Goal: Information Seeking & Learning: Learn about a topic

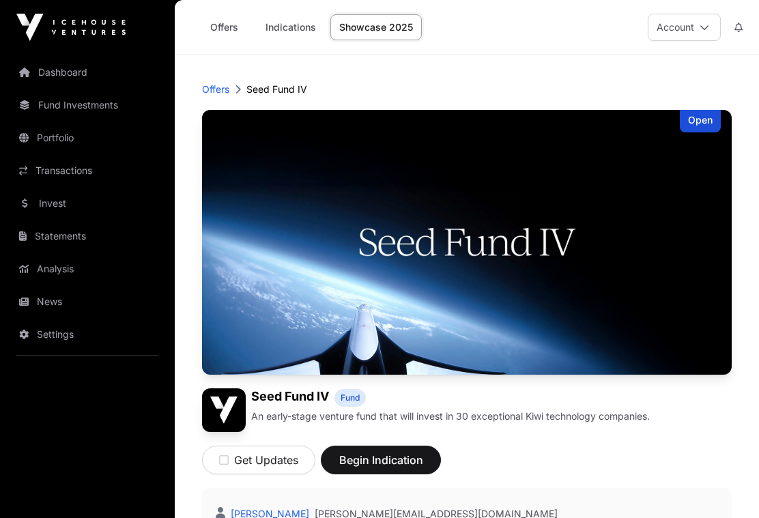
click at [382, 20] on link "Showcase 2025" at bounding box center [375, 27] width 91 height 26
click at [216, 86] on p "Offers" at bounding box center [215, 90] width 27 height 14
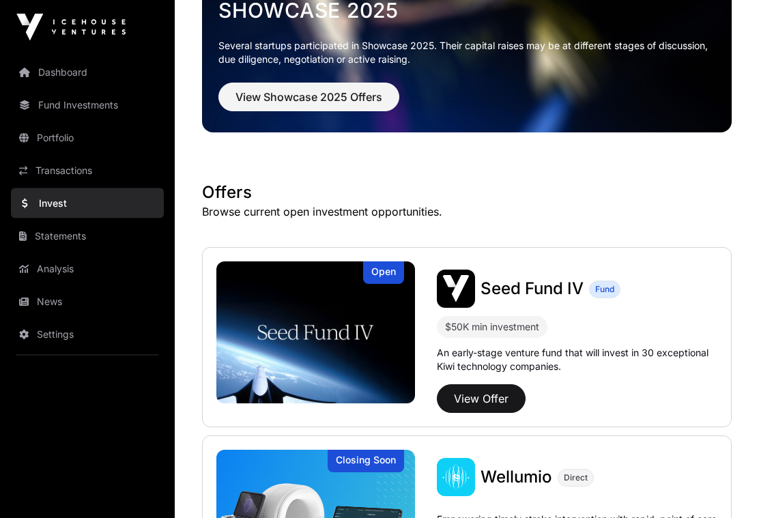
scroll to position [92, 0]
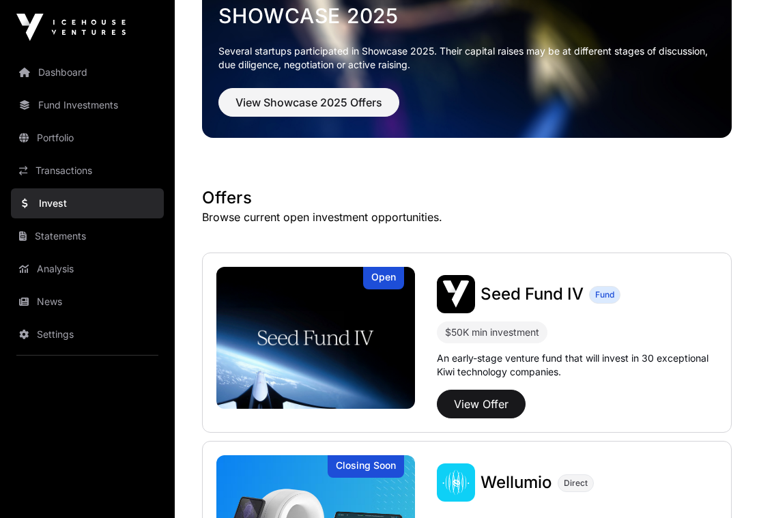
click at [293, 102] on span "View Showcase 2025 Offers" at bounding box center [308, 102] width 147 height 16
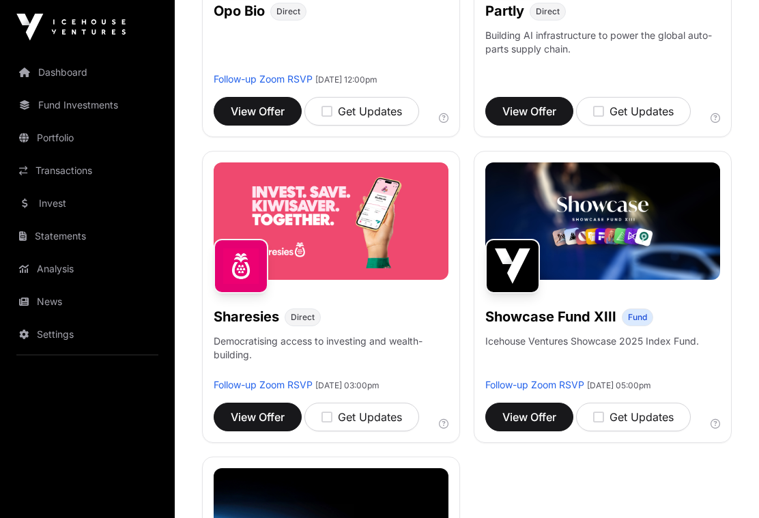
scroll to position [1299, 0]
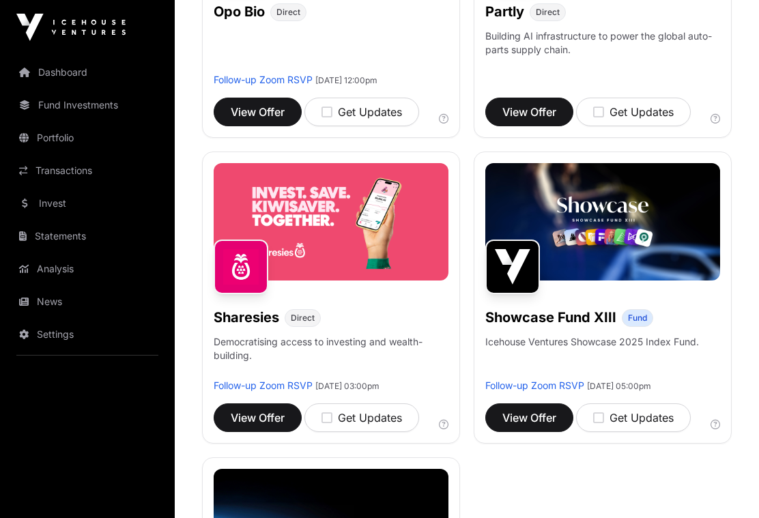
click at [260, 415] on span "View Offer" at bounding box center [258, 417] width 54 height 16
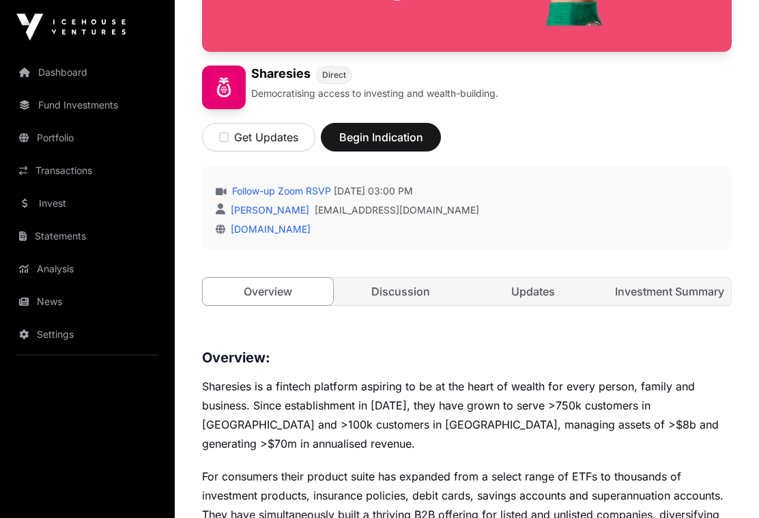
scroll to position [326, 0]
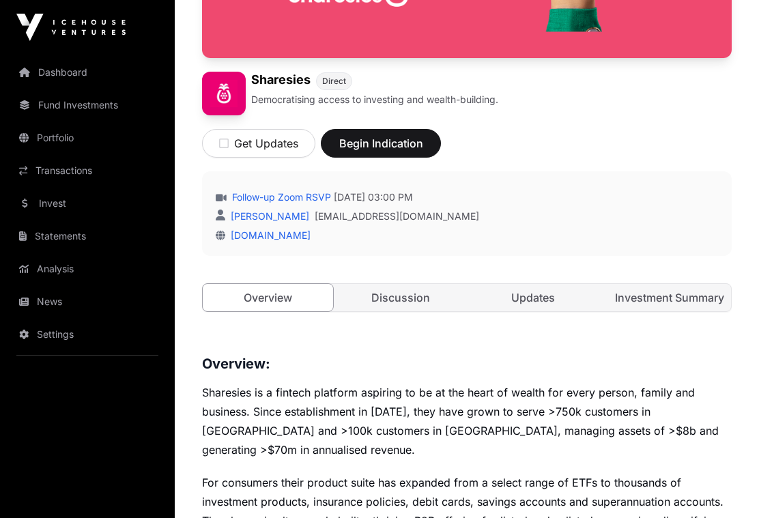
click at [393, 291] on link "Discussion" at bounding box center [401, 297] width 130 height 27
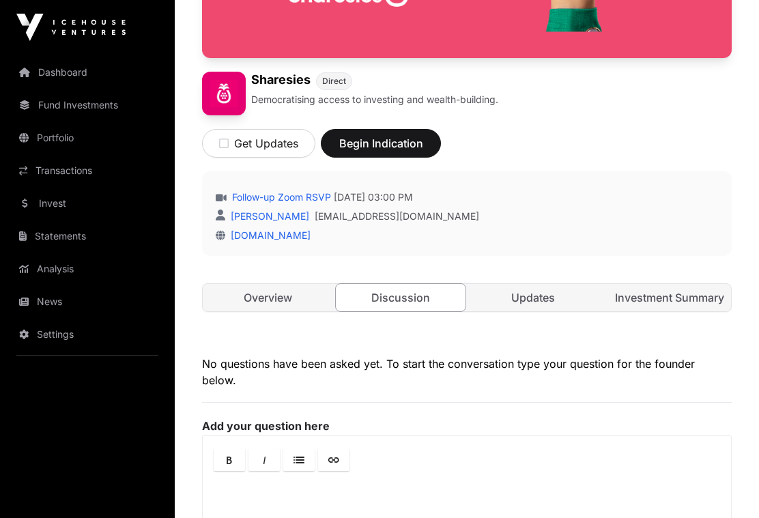
click at [384, 306] on link "Discussion" at bounding box center [401, 297] width 132 height 29
click at [531, 302] on link "Updates" at bounding box center [533, 297] width 130 height 27
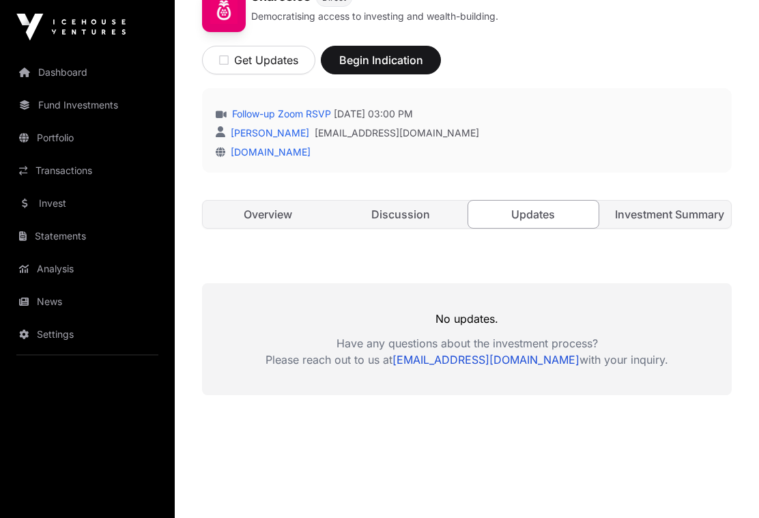
scroll to position [402, 0]
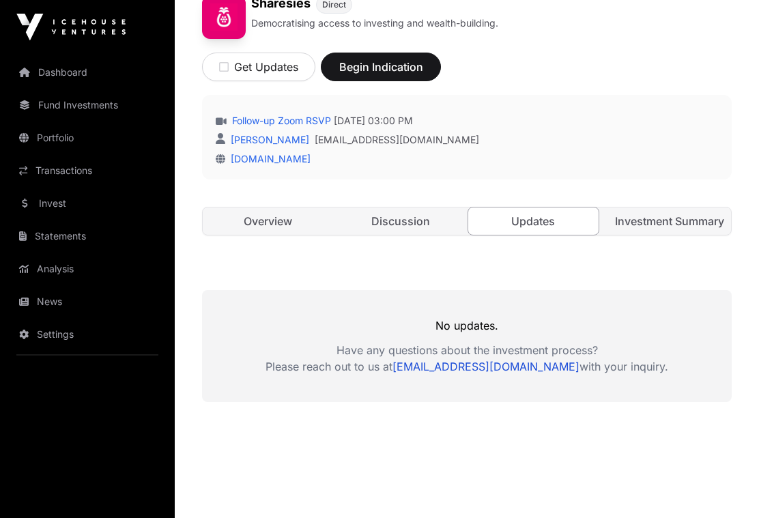
click at [656, 213] on link "Investment Summary" at bounding box center [666, 221] width 130 height 27
